Goal: Information Seeking & Learning: Learn about a topic

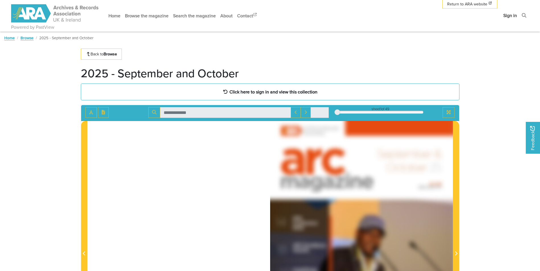
click at [510, 14] on link "Sign in" at bounding box center [510, 15] width 18 height 15
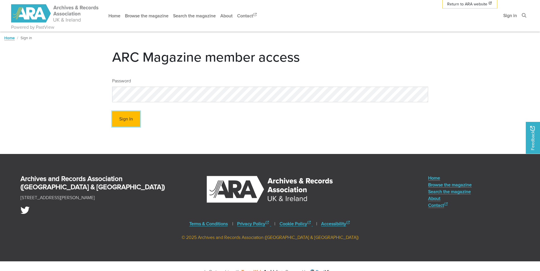
click at [119, 118] on button "Sign In" at bounding box center [126, 120] width 28 height 16
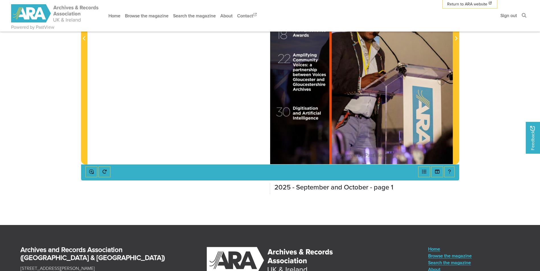
scroll to position [142, 0]
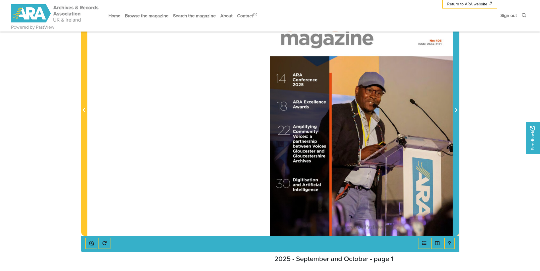
click at [454, 108] on span "Next Page" at bounding box center [456, 110] width 6 height 7
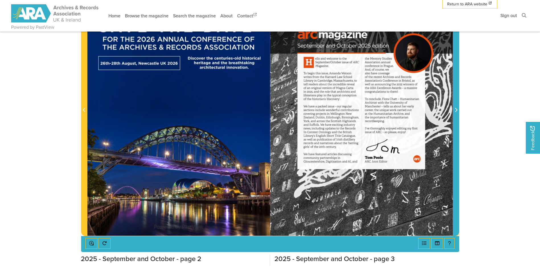
click at [456, 109] on icon "Next Page" at bounding box center [455, 110] width 3 height 5
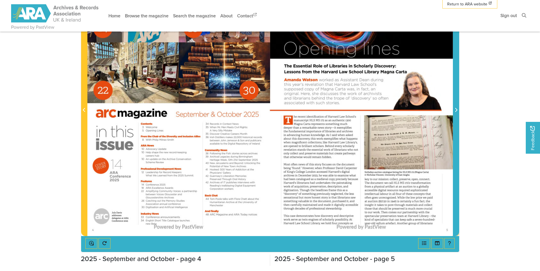
click at [456, 109] on icon "Next Page" at bounding box center [455, 110] width 3 height 5
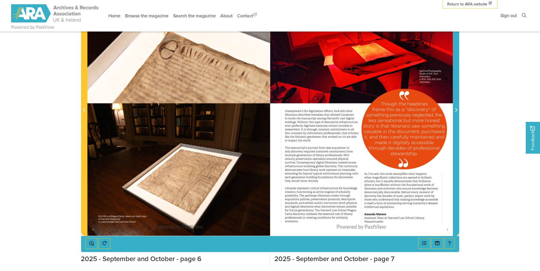
click at [456, 109] on icon "Next Page" at bounding box center [455, 110] width 3 height 5
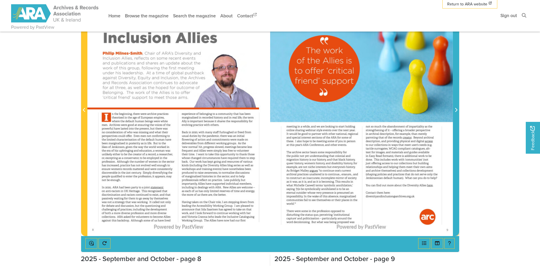
click at [456, 109] on icon "Next Page" at bounding box center [455, 110] width 3 height 5
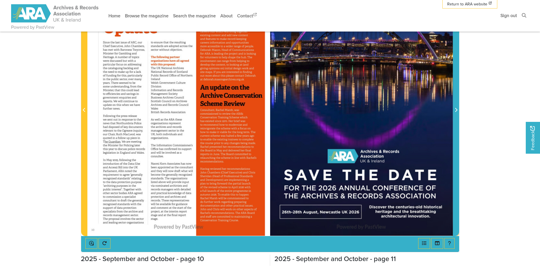
click at [456, 109] on icon "Next Page" at bounding box center [455, 110] width 3 height 5
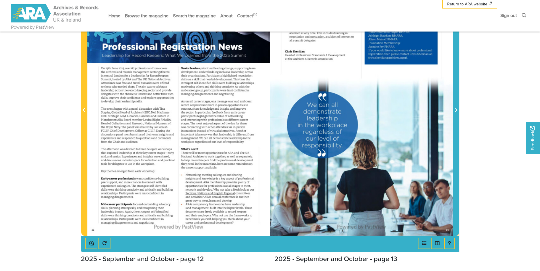
click at [456, 109] on icon "Next Page" at bounding box center [455, 110] width 3 height 5
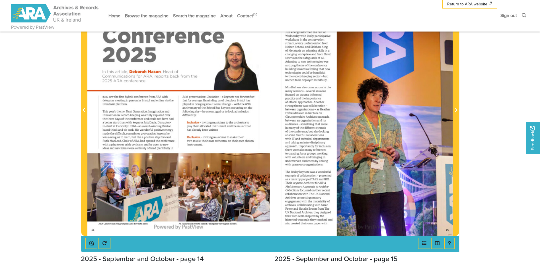
click at [243, 196] on div at bounding box center [178, 107] width 183 height 258
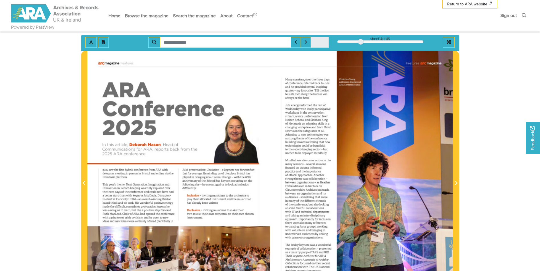
scroll to position [57, 0]
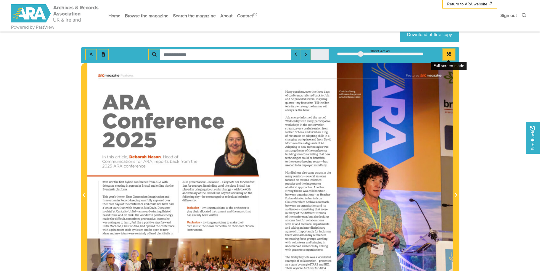
click at [447, 53] on icon "Full screen mode" at bounding box center [449, 54] width 4 height 4
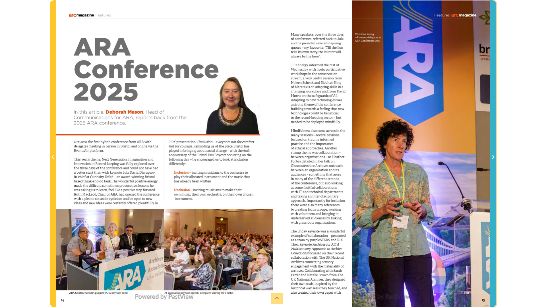
click at [494, 156] on icon "Next Page" at bounding box center [493, 157] width 3 height 5
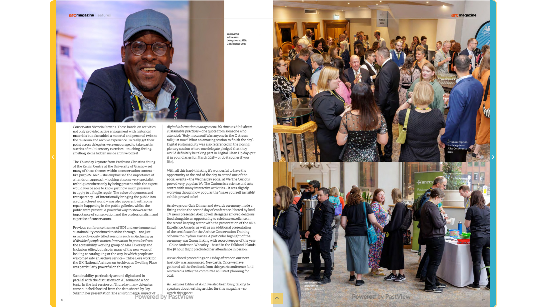
click at [493, 156] on icon "Next Page" at bounding box center [493, 157] width 3 height 5
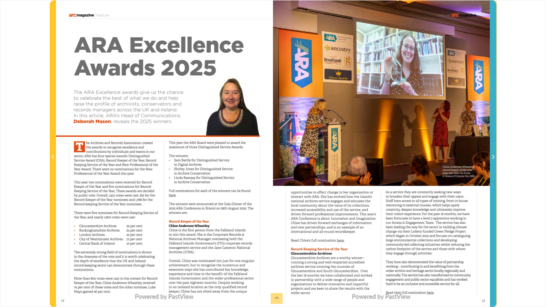
click at [493, 156] on icon "Next Page" at bounding box center [493, 157] width 3 height 5
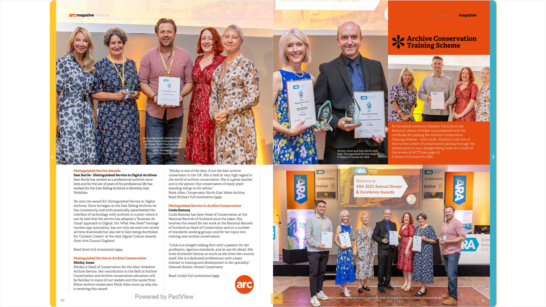
click at [493, 156] on icon "Next Page" at bounding box center [493, 157] width 3 height 5
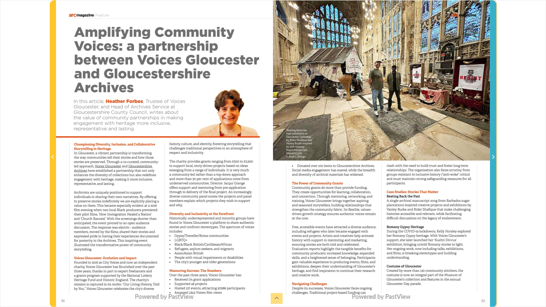
click at [493, 156] on icon "Next Page" at bounding box center [493, 157] width 3 height 5
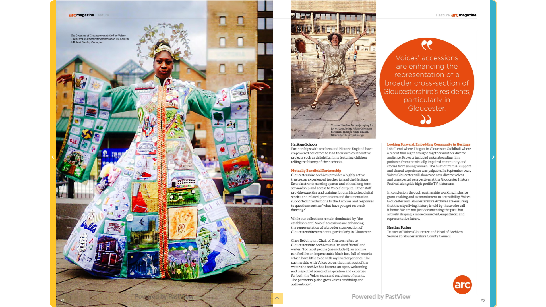
click at [493, 156] on icon "Next Page" at bounding box center [493, 157] width 3 height 5
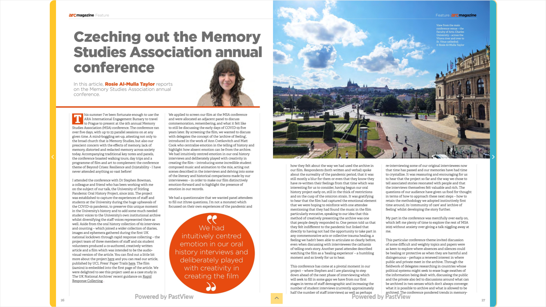
click at [493, 156] on icon "Next Page" at bounding box center [493, 157] width 3 height 5
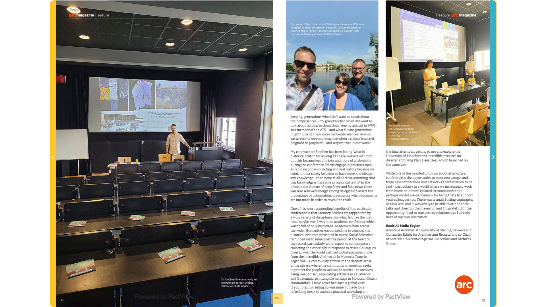
click at [493, 156] on icon "Next Page" at bounding box center [493, 157] width 3 height 5
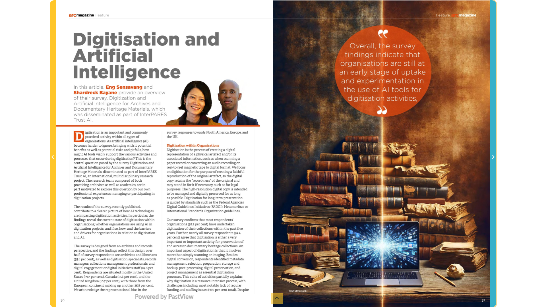
click at [493, 156] on icon "Next Page" at bounding box center [493, 157] width 3 height 5
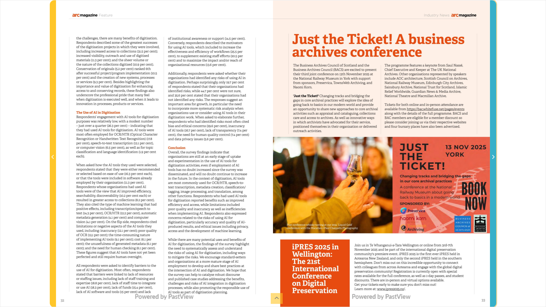
click at [493, 156] on icon "Next Page" at bounding box center [493, 157] width 3 height 5
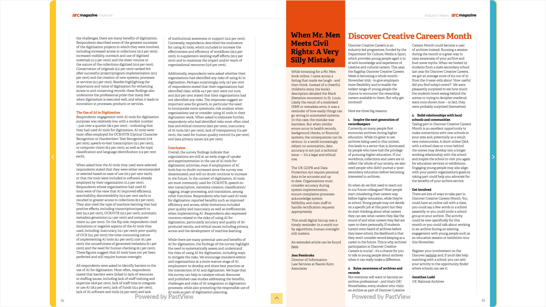
click at [492, 156] on icon "Next Page" at bounding box center [493, 157] width 3 height 5
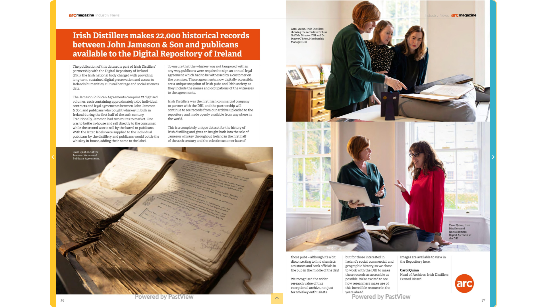
click at [492, 156] on icon "Next Page" at bounding box center [493, 157] width 3 height 5
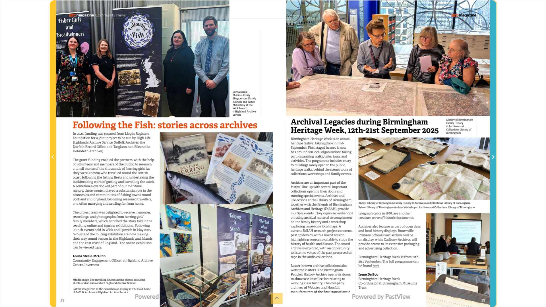
click at [492, 156] on icon "Next Page" at bounding box center [493, 157] width 3 height 5
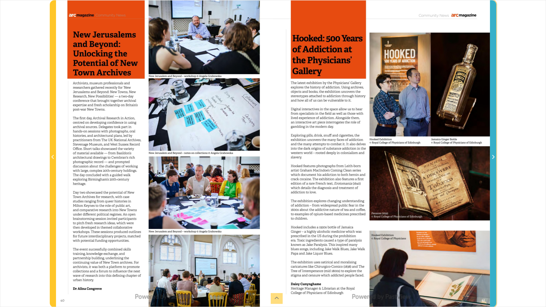
click at [492, 156] on icon "Next Page" at bounding box center [493, 157] width 3 height 5
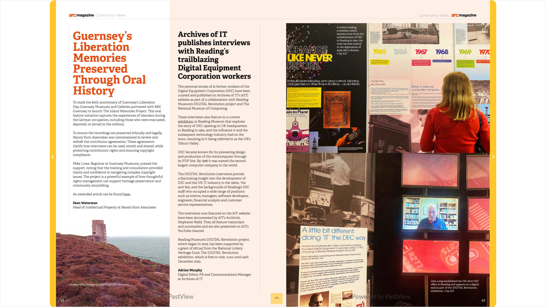
click at [127, 194] on div at bounding box center [164, 153] width 217 height 307
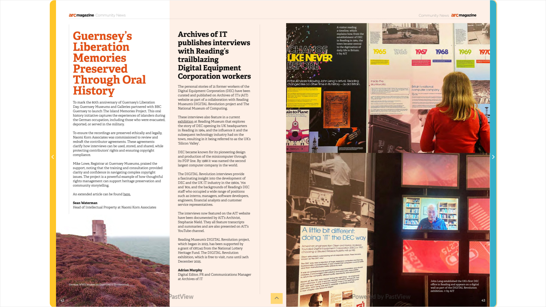
click at [493, 158] on icon "Next Page" at bounding box center [493, 157] width 3 height 5
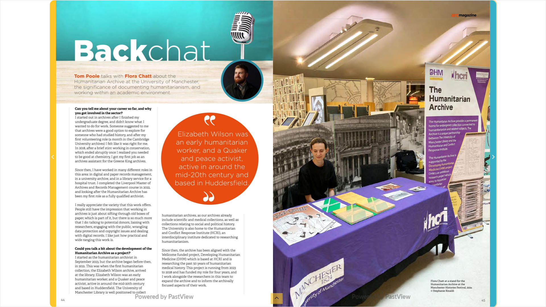
click at [493, 157] on icon "Next Page" at bounding box center [493, 157] width 3 height 5
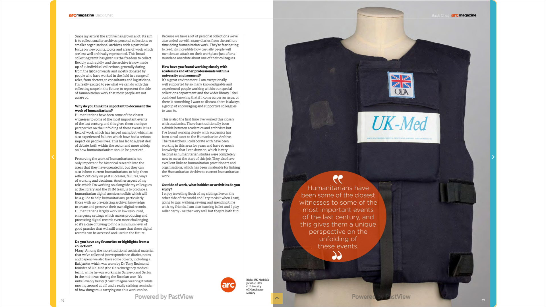
click at [493, 157] on icon "Next Page" at bounding box center [493, 157] width 3 height 5
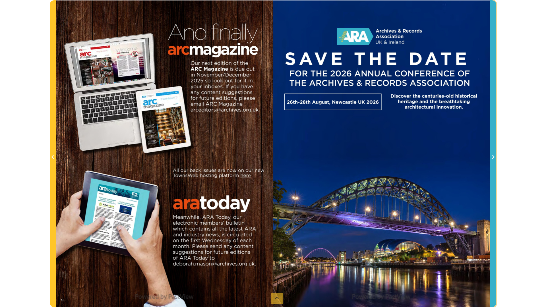
click at [493, 157] on icon "Next Page" at bounding box center [493, 157] width 3 height 5
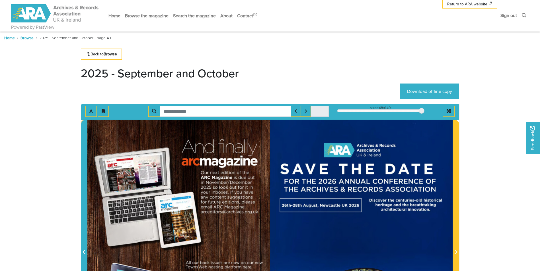
click at [84, 252] on icon "Previous Page" at bounding box center [84, 252] width 2 height 4
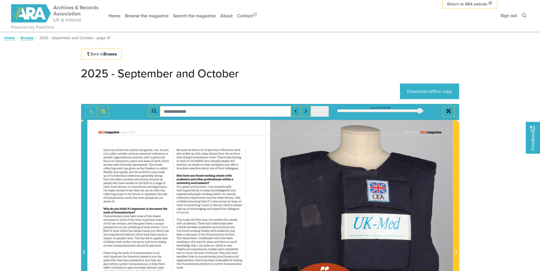
click at [84, 252] on icon "Previous Page" at bounding box center [84, 252] width 2 height 4
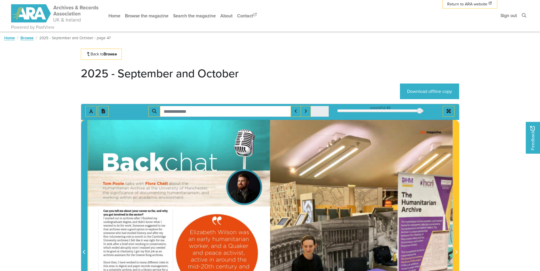
click at [84, 252] on icon "Previous Page" at bounding box center [84, 252] width 2 height 4
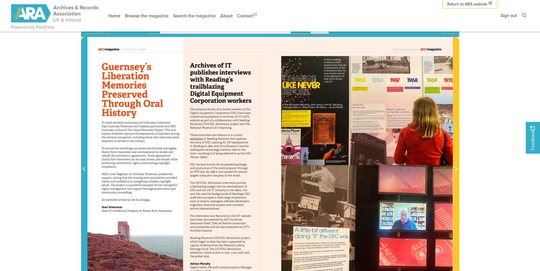
scroll to position [85, 0]
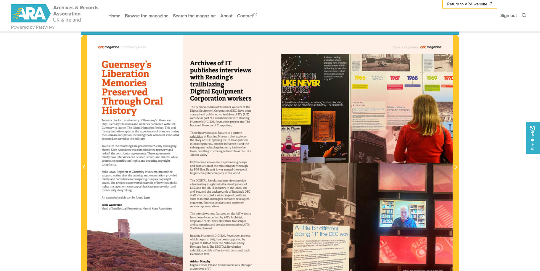
click at [147, 197] on div at bounding box center [178, 164] width 183 height 258
click at [147, 199] on div at bounding box center [178, 164] width 183 height 258
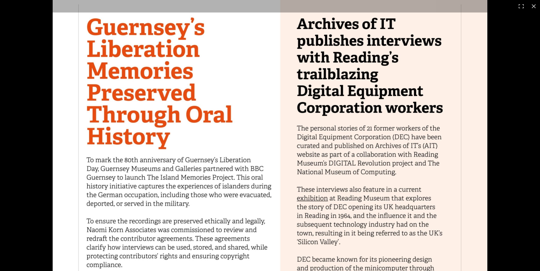
scroll to position [210, 0]
